Goal: Task Accomplishment & Management: Complete application form

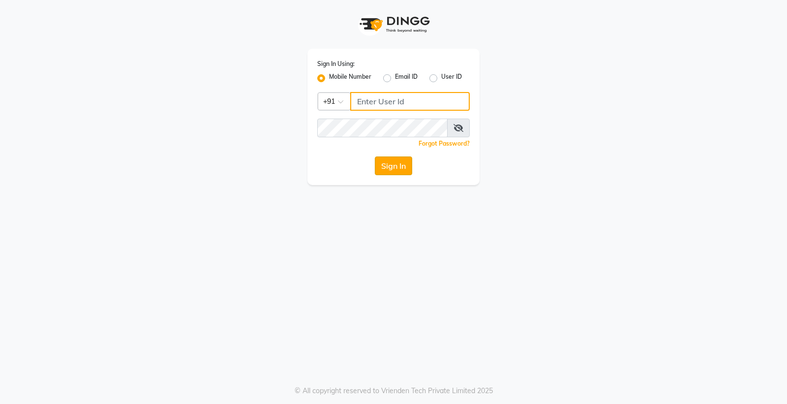
type input "8698904777"
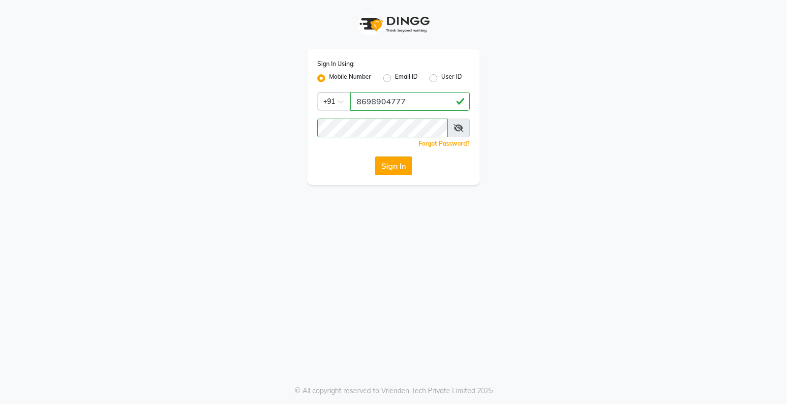
click at [392, 169] on button "Sign In" at bounding box center [393, 165] width 37 height 19
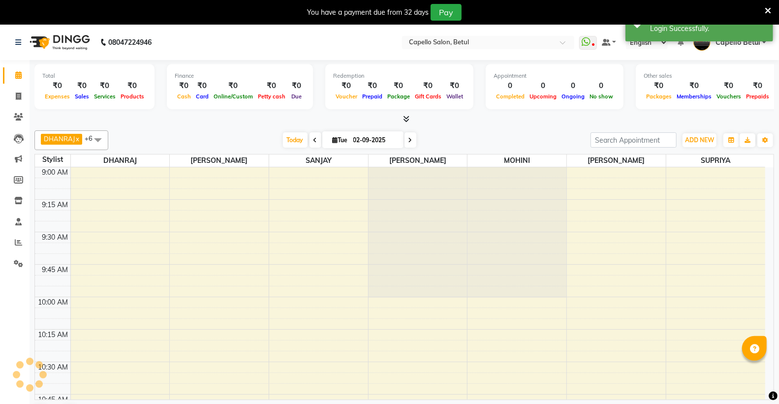
click at [765, 11] on icon at bounding box center [767, 10] width 6 height 9
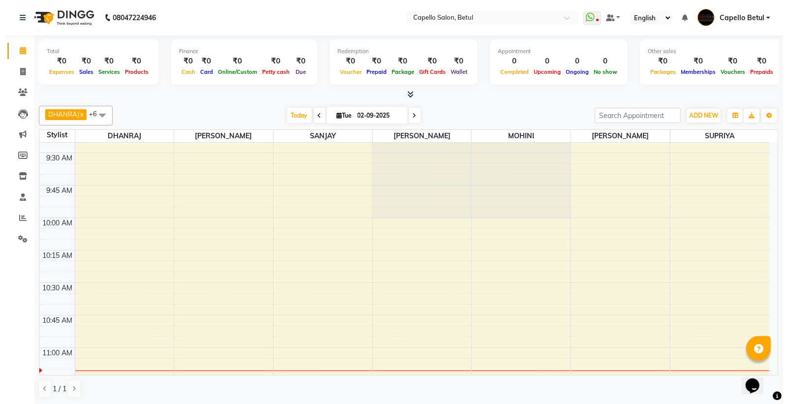
scroll to position [109, 0]
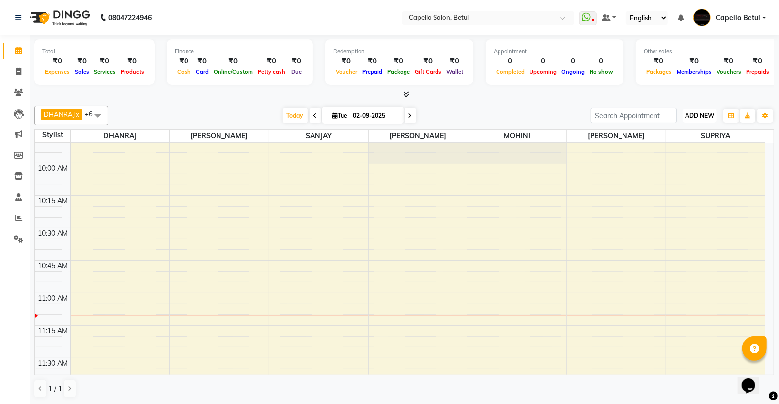
click at [701, 116] on span "ADD NEW" at bounding box center [699, 115] width 29 height 7
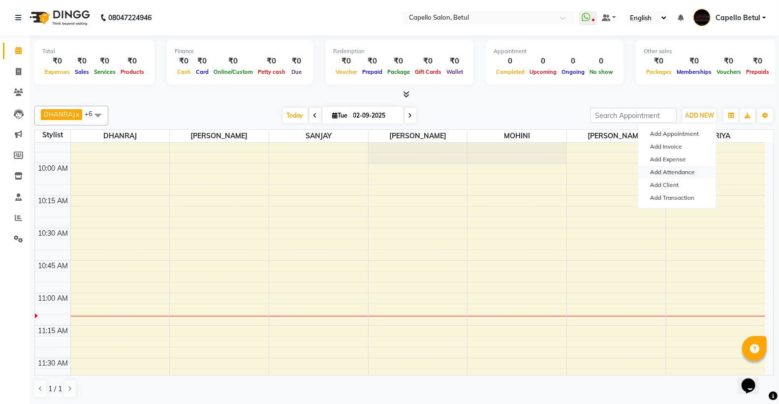
click at [669, 170] on link "Add Attendance" at bounding box center [677, 172] width 78 height 13
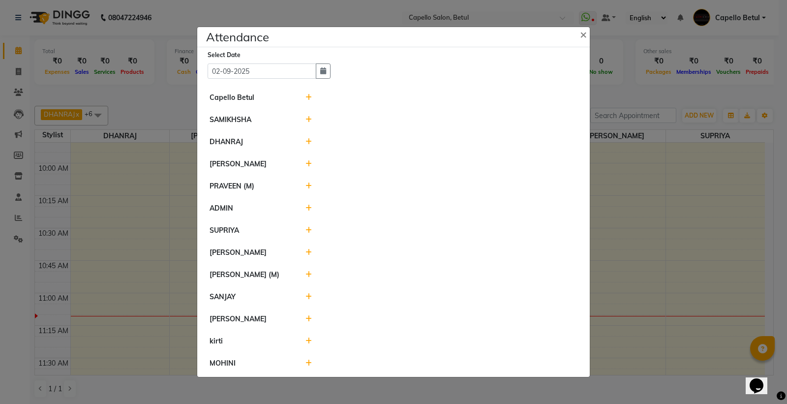
click at [309, 94] on icon at bounding box center [308, 97] width 6 height 7
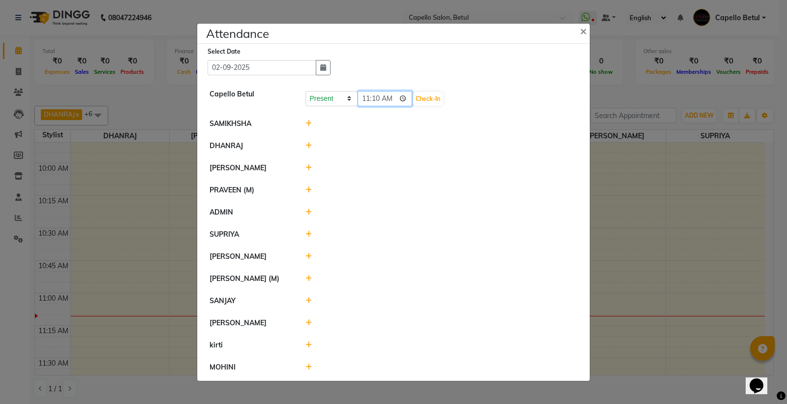
click at [407, 98] on input "11:10" at bounding box center [385, 98] width 55 height 15
type input "10:50"
drag, startPoint x: 424, startPoint y: 95, endPoint x: 407, endPoint y: 111, distance: 23.0
click at [424, 96] on button "Check-In" at bounding box center [428, 99] width 30 height 14
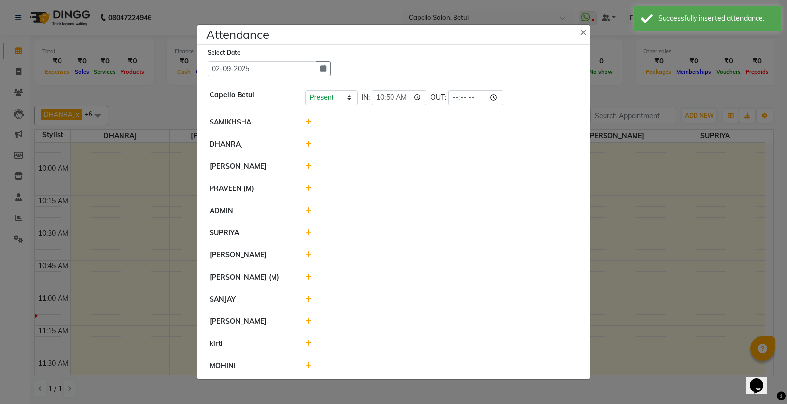
click at [309, 122] on icon at bounding box center [308, 122] width 6 height 7
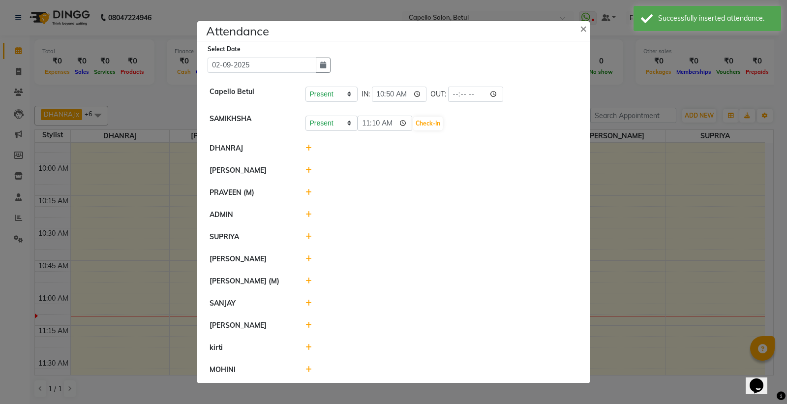
drag, startPoint x: 307, startPoint y: 148, endPoint x: 394, endPoint y: 176, distance: 91.0
click at [310, 149] on icon at bounding box center [308, 148] width 6 height 7
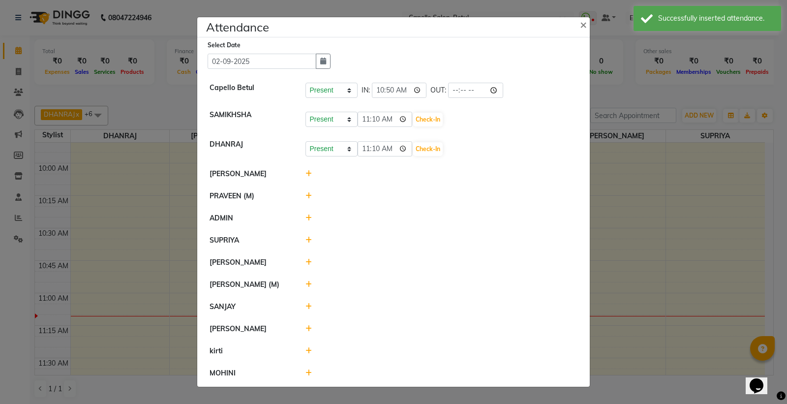
drag, startPoint x: 308, startPoint y: 238, endPoint x: 444, endPoint y: 264, distance: 137.8
click at [308, 239] on icon at bounding box center [308, 240] width 6 height 7
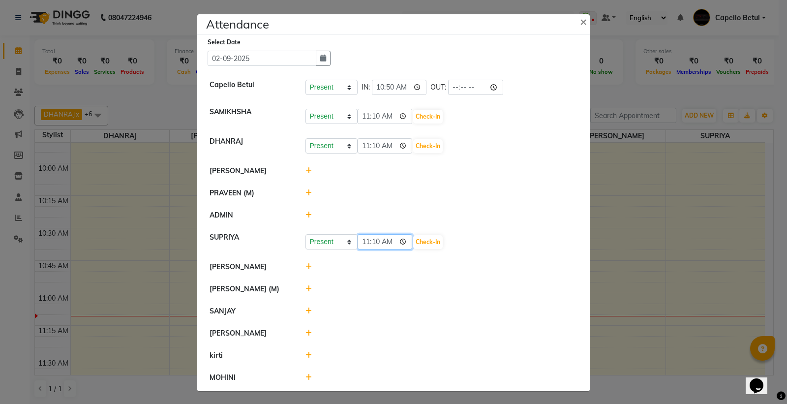
click at [400, 243] on input "11:10" at bounding box center [385, 241] width 55 height 15
type input "11:00"
click at [426, 238] on button "Check-In" at bounding box center [428, 242] width 30 height 14
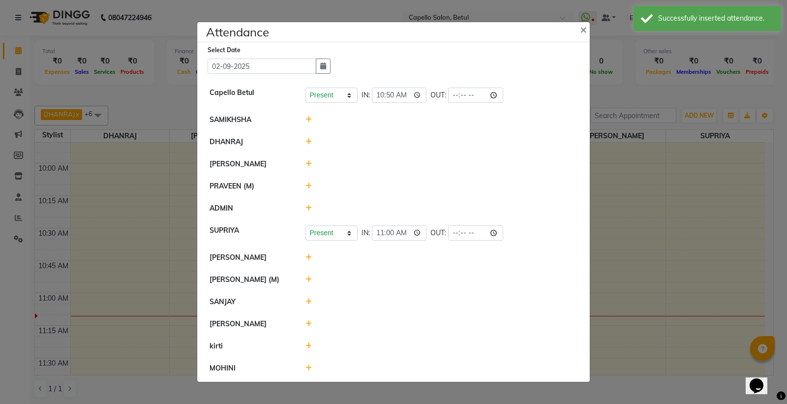
click at [306, 256] on icon at bounding box center [308, 257] width 6 height 7
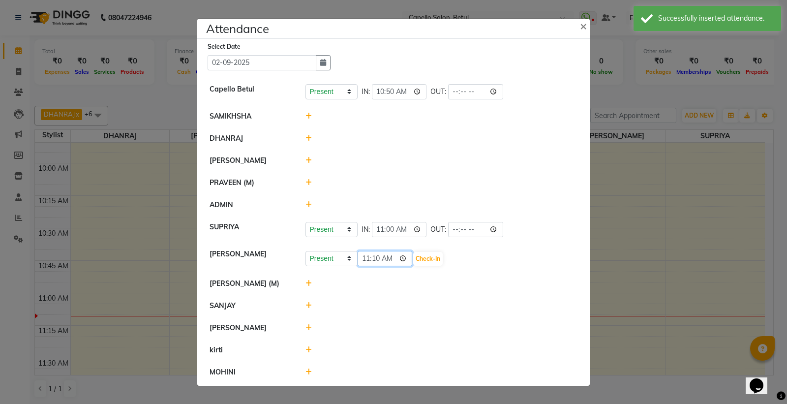
click at [406, 256] on input "11:10" at bounding box center [385, 258] width 55 height 15
type input "10:55"
click at [425, 259] on button "Check-In" at bounding box center [428, 259] width 30 height 14
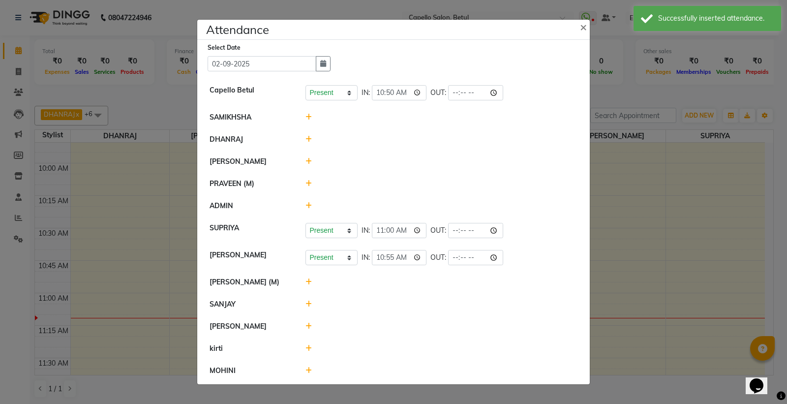
click at [308, 281] on icon at bounding box center [308, 281] width 6 height 7
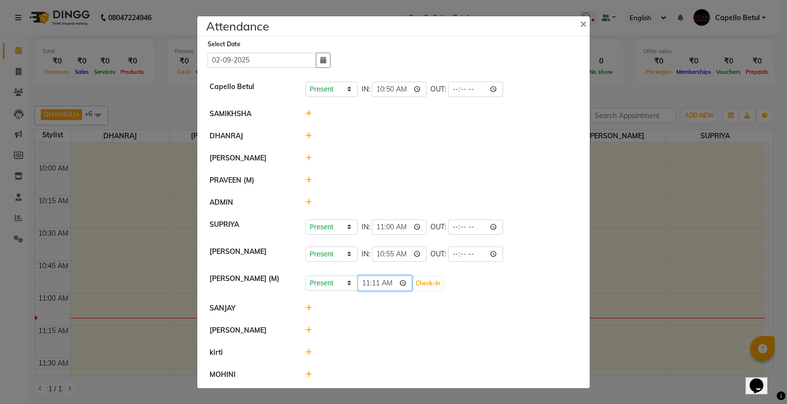
click at [403, 285] on input "11:11" at bounding box center [385, 282] width 55 height 15
type input "10:50"
click at [424, 284] on button "Check-In" at bounding box center [428, 283] width 30 height 14
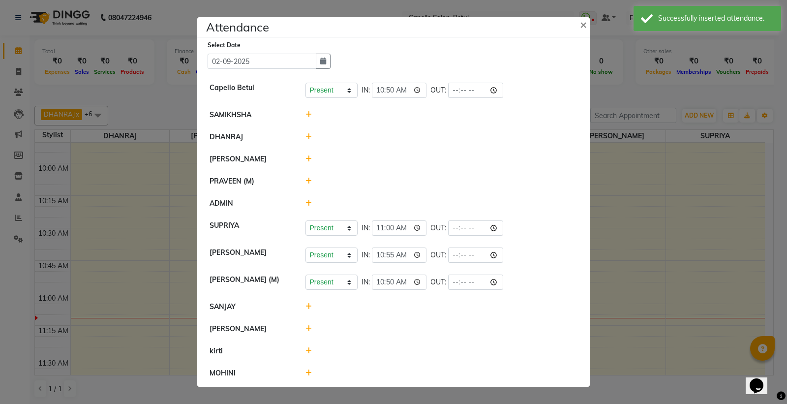
click at [310, 202] on icon at bounding box center [308, 203] width 6 height 7
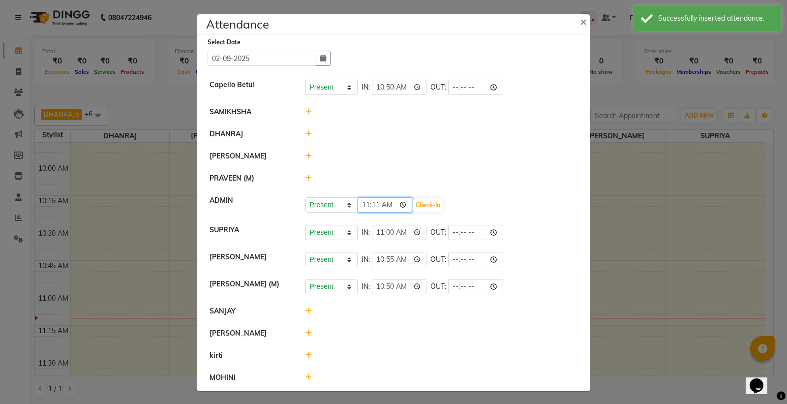
click at [399, 208] on input "11:11" at bounding box center [385, 204] width 55 height 15
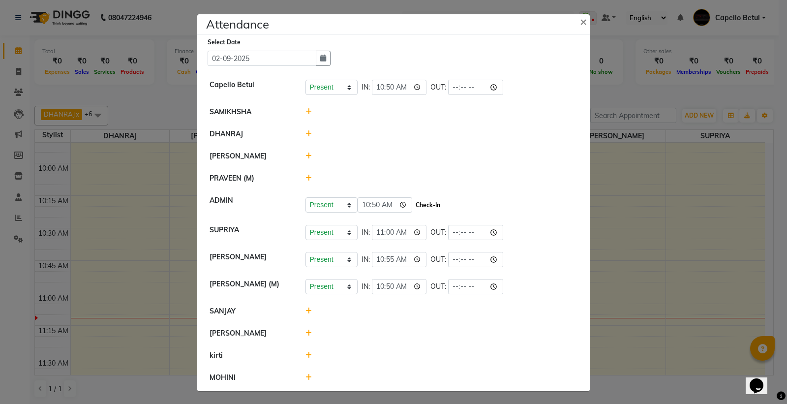
type input "10:50"
click at [419, 203] on button "Check-In" at bounding box center [428, 205] width 30 height 14
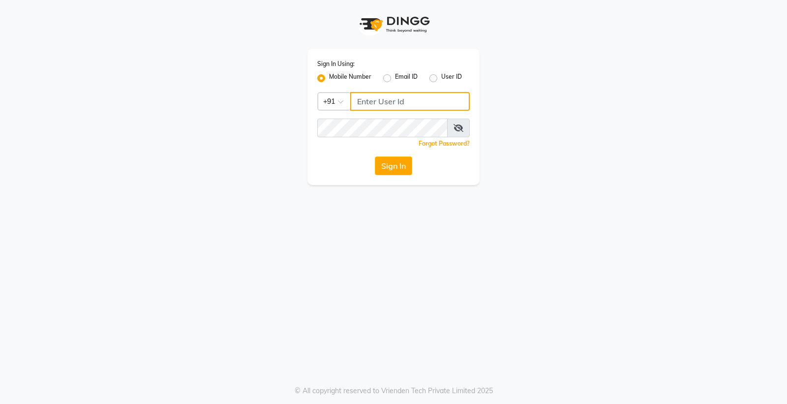
type input "8698904777"
click at [401, 165] on button "Sign In" at bounding box center [393, 165] width 37 height 19
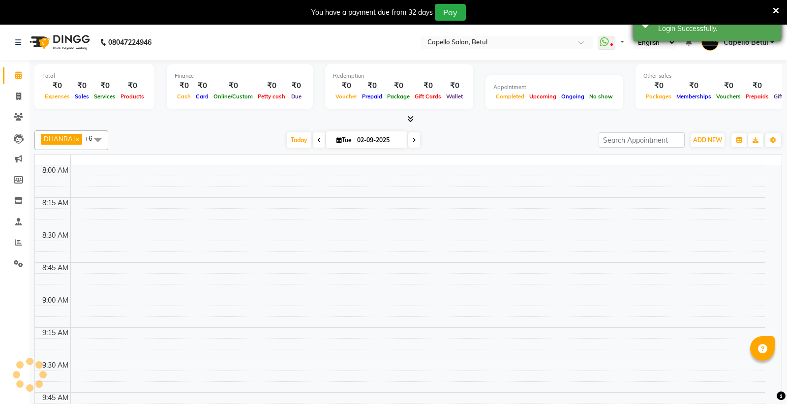
click at [773, 6] on icon at bounding box center [776, 10] width 6 height 9
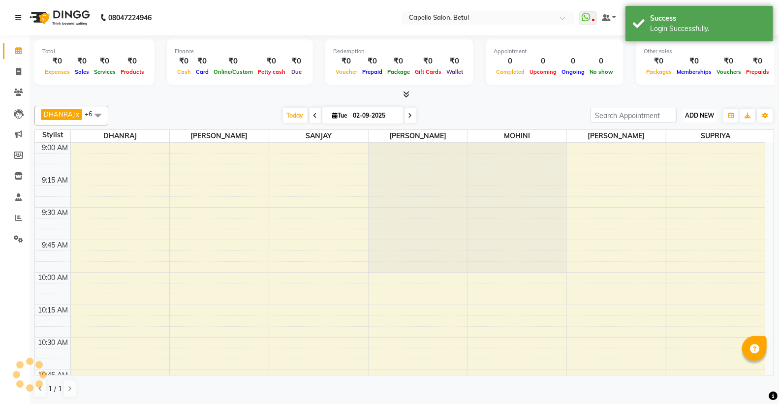
click at [709, 119] on span "ADD NEW" at bounding box center [699, 115] width 29 height 7
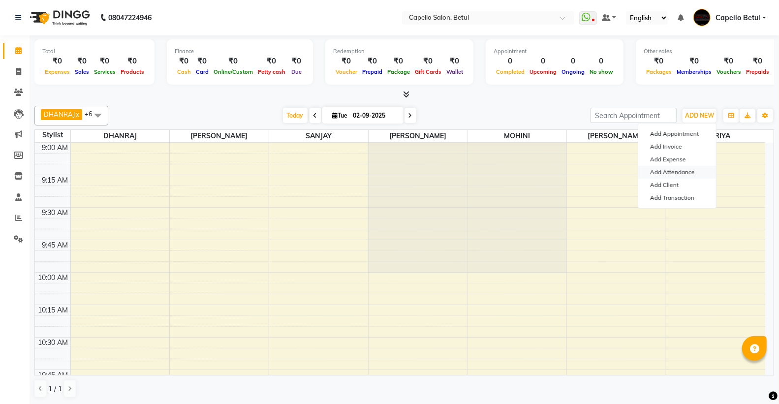
click at [670, 171] on link "Add Attendance" at bounding box center [677, 172] width 78 height 13
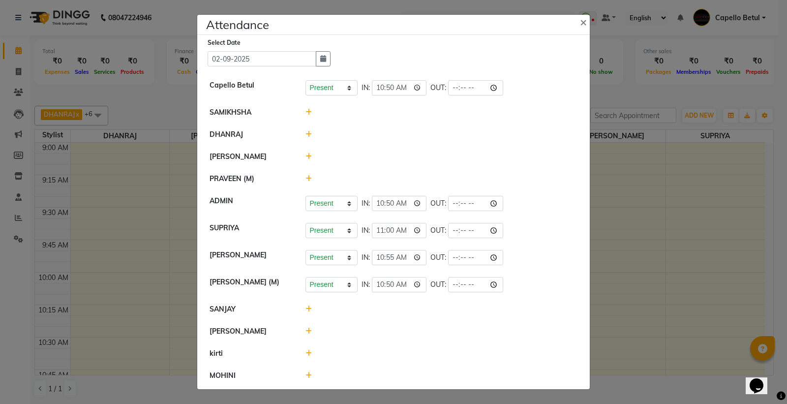
click at [310, 112] on icon at bounding box center [308, 112] width 6 height 7
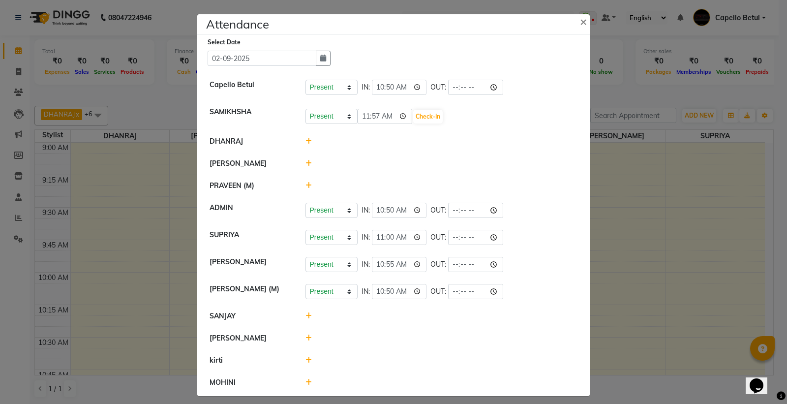
click at [305, 141] on icon at bounding box center [308, 141] width 6 height 7
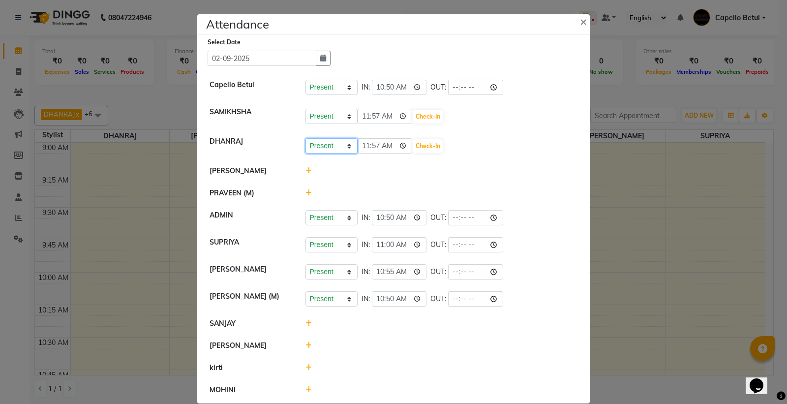
click at [316, 141] on select "Present Absent Late Half Day Weekly Off" at bounding box center [331, 145] width 52 height 15
click at [305, 138] on select "Present Absent Late Half Day Weekly Off" at bounding box center [331, 145] width 52 height 15
click at [341, 145] on select "Present Absent Late Half Day Weekly Off" at bounding box center [331, 145] width 52 height 15
select select "W"
click at [305, 138] on select "Present Absent Late Half Day Weekly Off" at bounding box center [331, 145] width 52 height 15
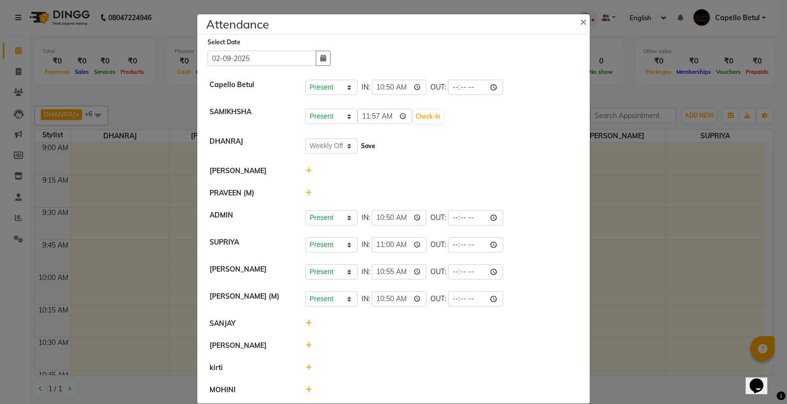
click at [359, 144] on button "Save" at bounding box center [368, 146] width 19 height 14
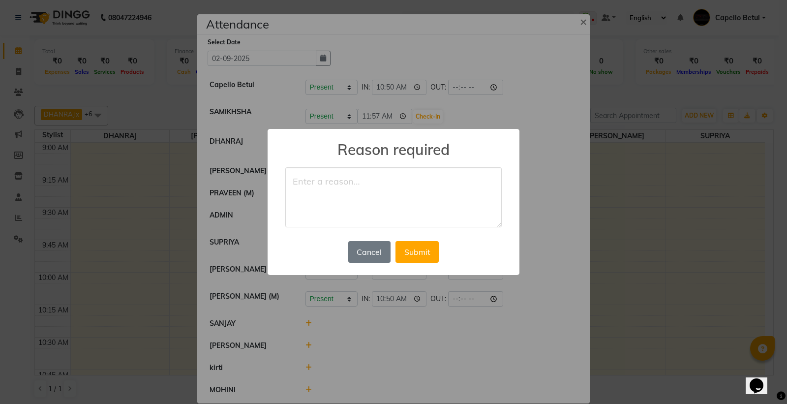
click at [312, 183] on textarea at bounding box center [393, 197] width 216 height 60
type textarea "week off"
click at [428, 252] on button "Submit" at bounding box center [417, 252] width 43 height 22
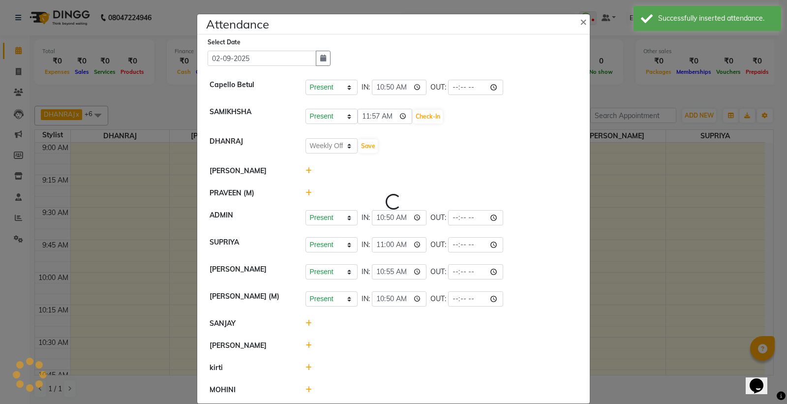
select select "W"
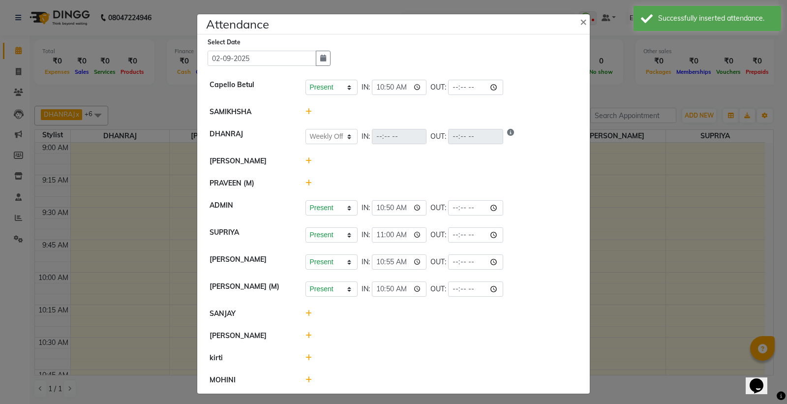
click at [305, 163] on icon at bounding box center [308, 160] width 6 height 7
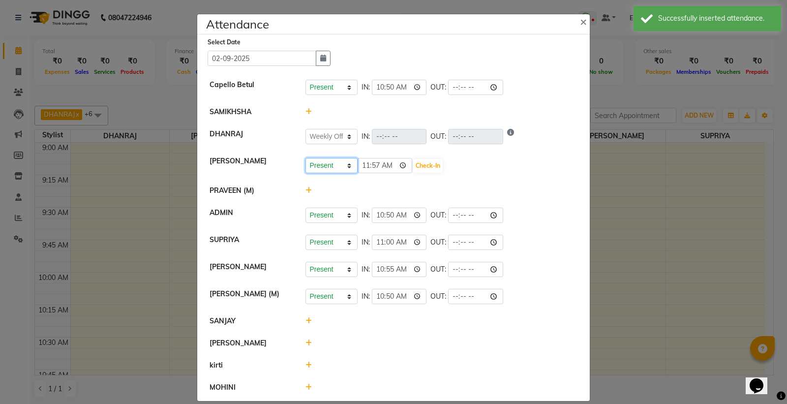
drag, startPoint x: 305, startPoint y: 163, endPoint x: 315, endPoint y: 164, distance: 9.5
click at [312, 163] on select "Present Absent Late Half Day Weekly Off" at bounding box center [331, 165] width 52 height 15
click at [305, 158] on select "Present Absent Late Half Day Weekly Off" at bounding box center [331, 165] width 52 height 15
click at [335, 167] on select "Present Absent Late Half Day Weekly Off" at bounding box center [331, 165] width 52 height 15
select select "W"
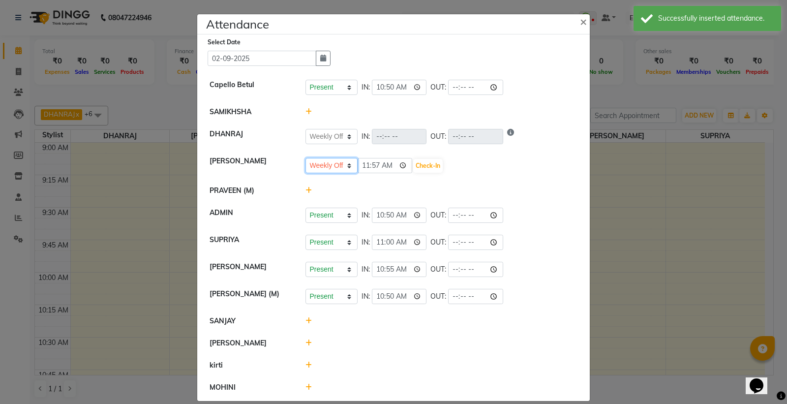
click at [305, 158] on select "Present Absent Late Half Day Weekly Off" at bounding box center [331, 165] width 52 height 15
click at [361, 165] on button "Save" at bounding box center [368, 166] width 19 height 14
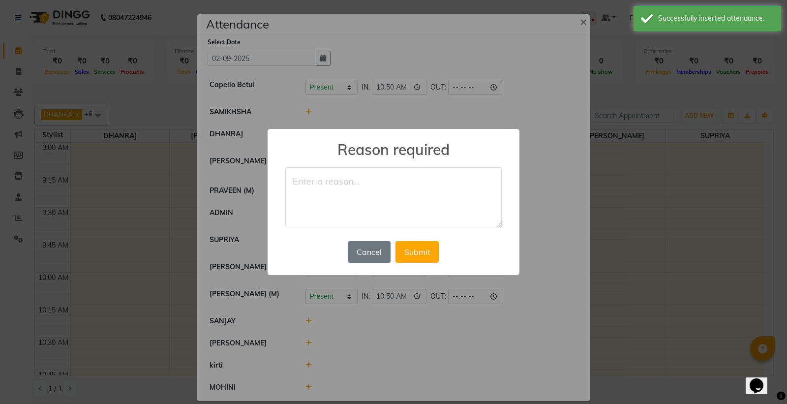
click at [339, 184] on textarea at bounding box center [393, 197] width 216 height 60
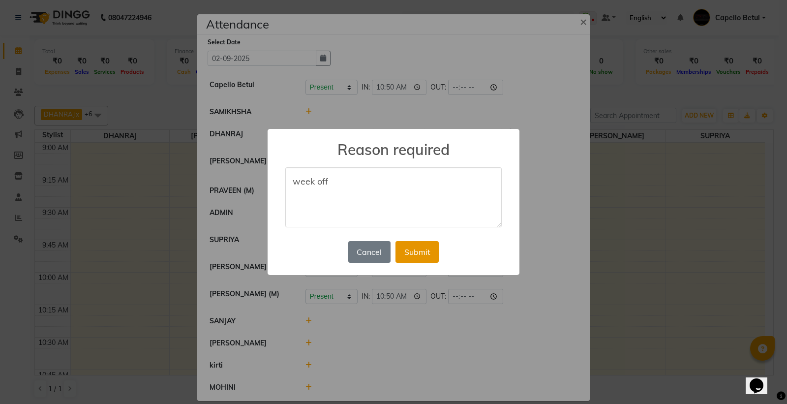
type textarea "week off"
click at [413, 249] on button "Submit" at bounding box center [417, 252] width 43 height 22
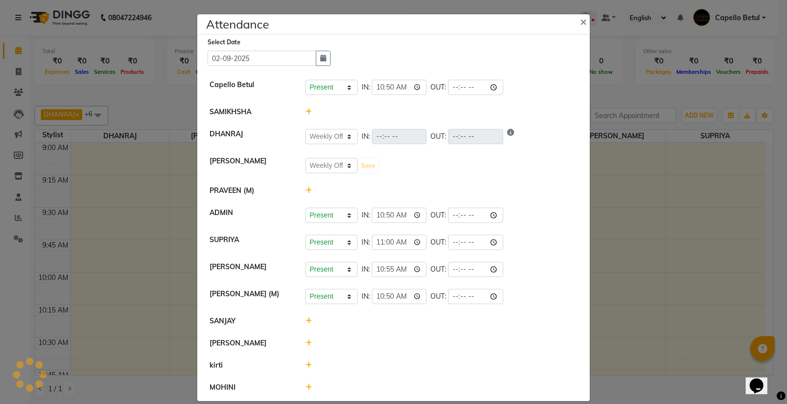
select select "W"
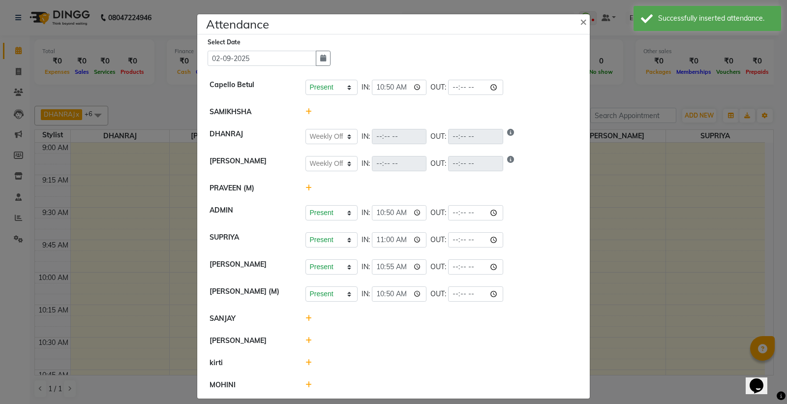
click at [305, 189] on icon at bounding box center [308, 187] width 6 height 7
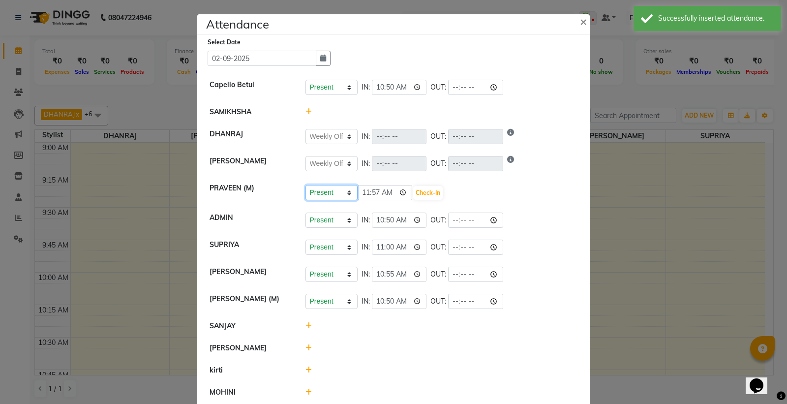
click at [311, 187] on select "Present Absent Late Half Day Weekly Off" at bounding box center [331, 192] width 52 height 15
select select "W"
click at [305, 185] on select "Present Absent Late Half Day Weekly Off" at bounding box center [331, 192] width 52 height 15
click at [362, 192] on button "Save" at bounding box center [368, 193] width 19 height 14
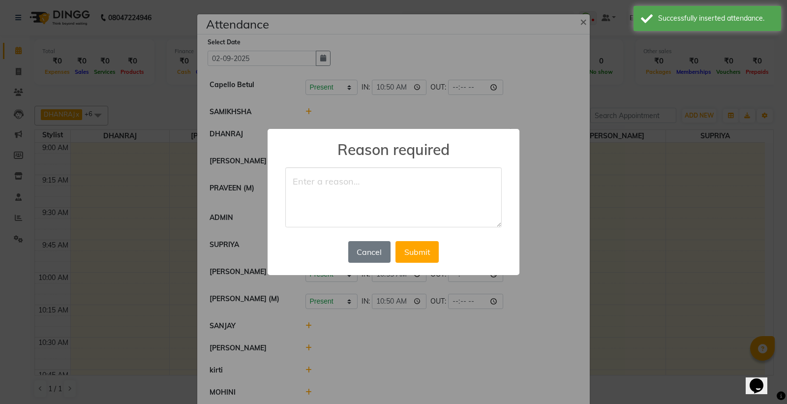
click at [341, 181] on textarea at bounding box center [393, 197] width 216 height 60
type textarea "week off"
click at [420, 243] on button "Submit" at bounding box center [417, 252] width 43 height 22
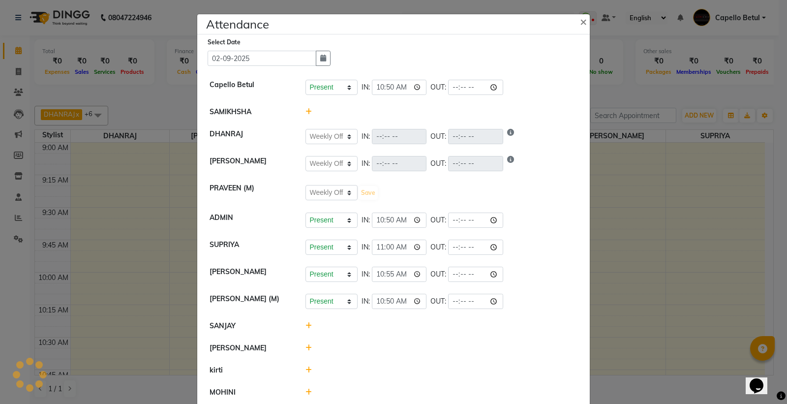
select select "W"
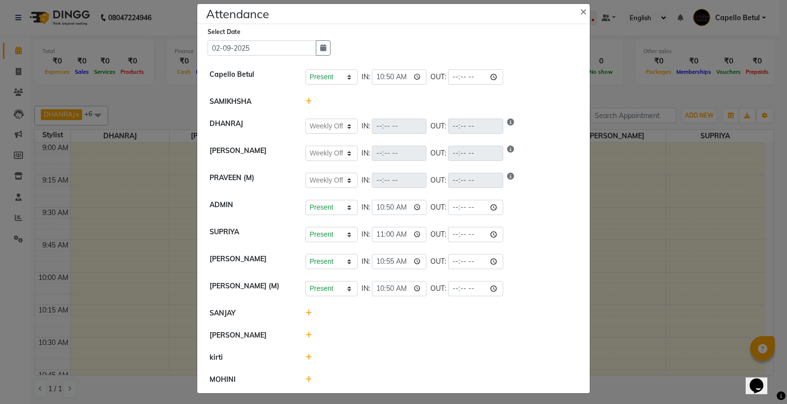
scroll to position [15, 0]
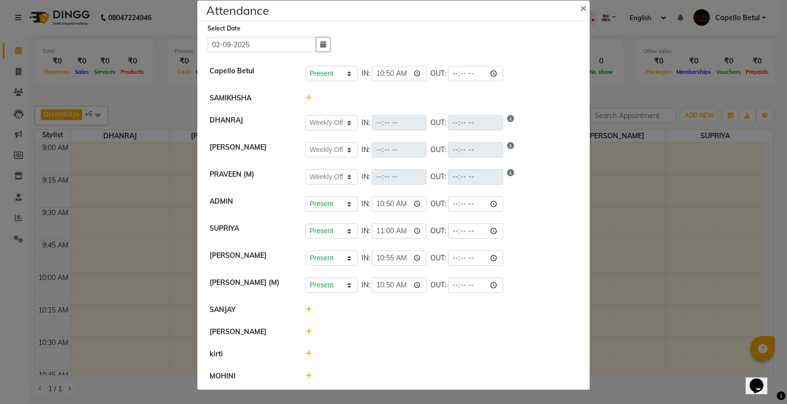
click at [306, 308] on icon at bounding box center [308, 309] width 6 height 7
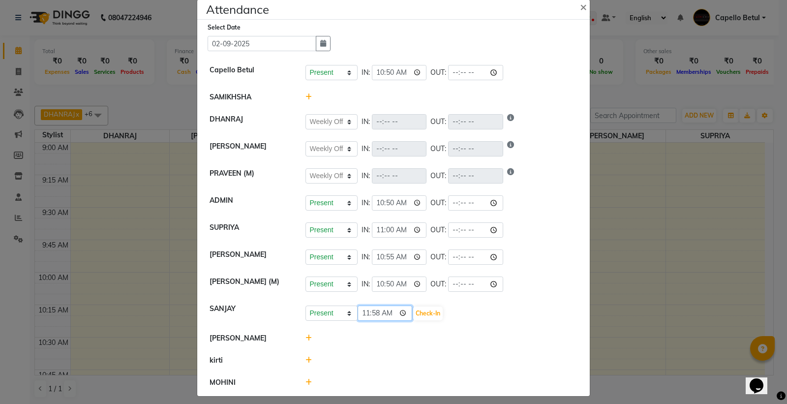
click at [397, 315] on input "11:58" at bounding box center [385, 312] width 55 height 15
click at [347, 310] on select "Present Absent Late Half Day Weekly Off" at bounding box center [331, 312] width 52 height 15
select select "W"
click at [305, 306] on select "Present Absent Late Half Day Weekly Off" at bounding box center [331, 312] width 52 height 15
click at [365, 310] on button "Save" at bounding box center [368, 313] width 19 height 14
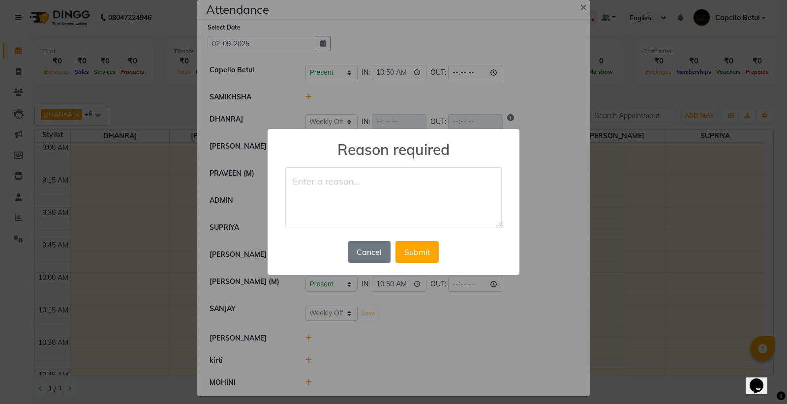
click at [328, 184] on textarea at bounding box center [393, 197] width 216 height 60
type textarea "week off"
click at [418, 255] on button "Submit" at bounding box center [417, 252] width 43 height 22
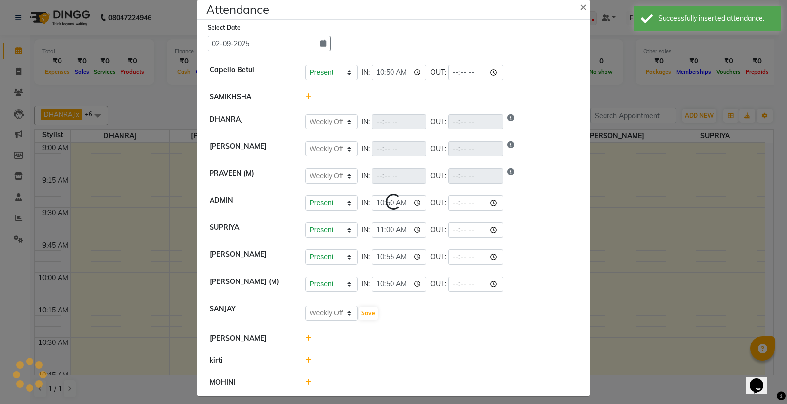
select select "W"
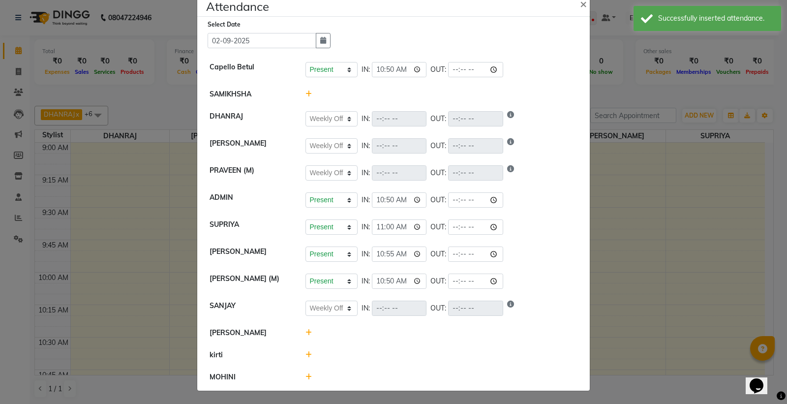
scroll to position [20, 0]
click at [305, 332] on icon at bounding box center [308, 331] width 6 height 7
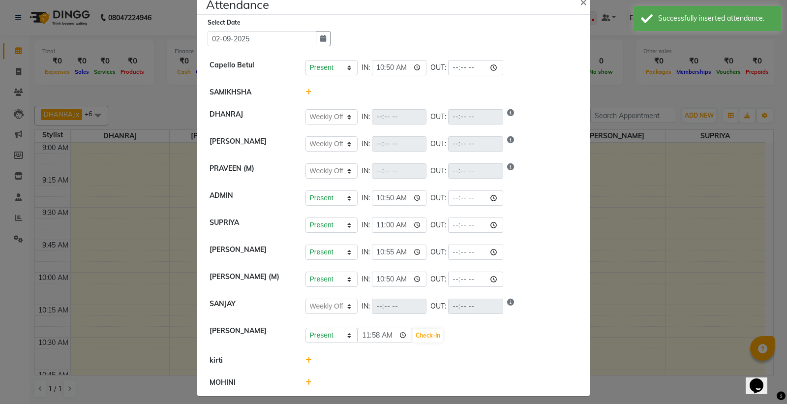
click at [305, 358] on icon at bounding box center [308, 360] width 6 height 7
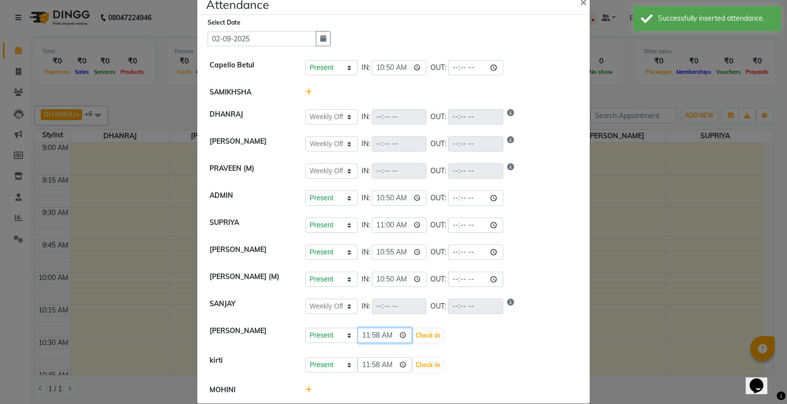
click at [401, 340] on input "11:58" at bounding box center [385, 335] width 55 height 15
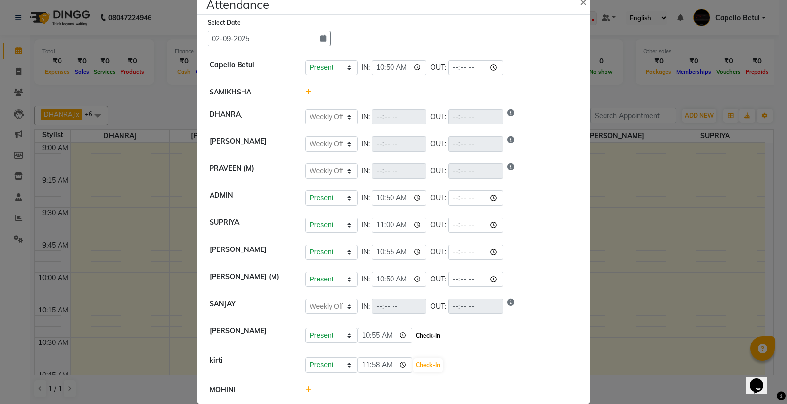
type input "10:55"
click at [424, 337] on button "Check-In" at bounding box center [428, 336] width 30 height 14
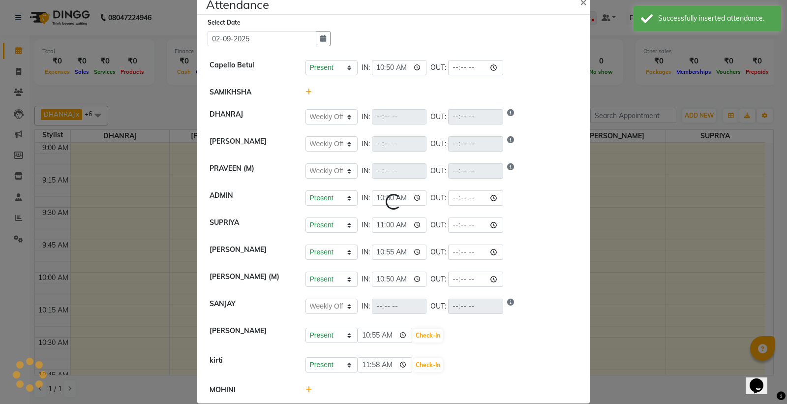
select select "W"
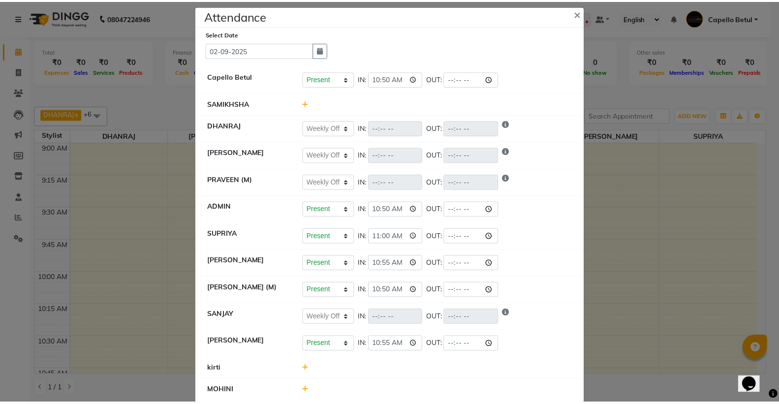
scroll to position [0, 0]
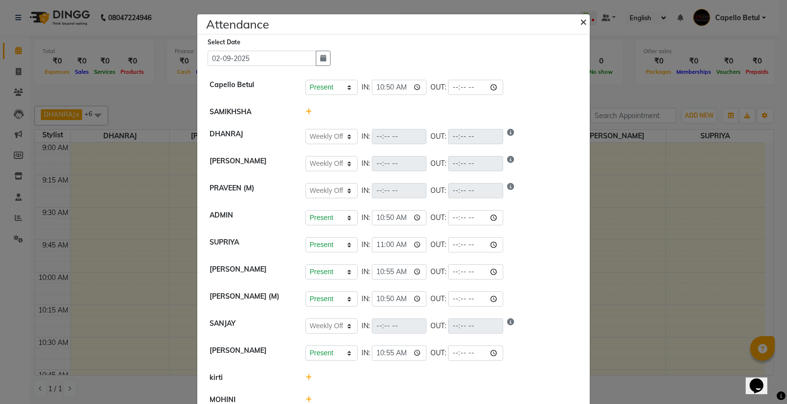
click at [580, 25] on span "×" at bounding box center [583, 21] width 7 height 15
